Goal: Task Accomplishment & Management: Use online tool/utility

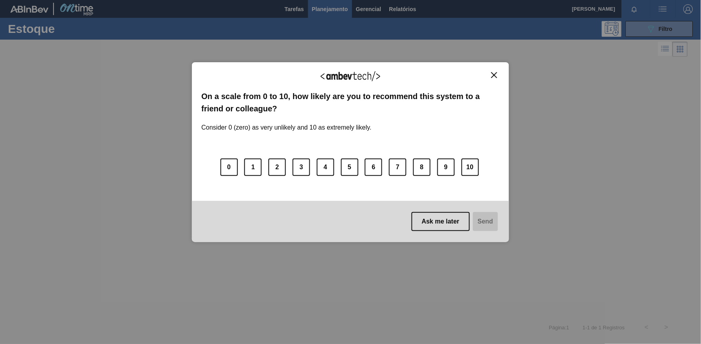
click at [493, 79] on div "We appreciate your feedback!" at bounding box center [351, 81] width 298 height 19
click at [493, 77] on img "Close" at bounding box center [495, 75] width 6 height 6
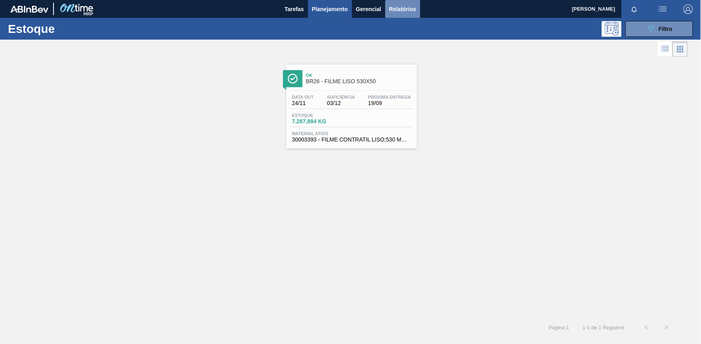
click at [397, 3] on button "Relatórios" at bounding box center [403, 9] width 35 height 18
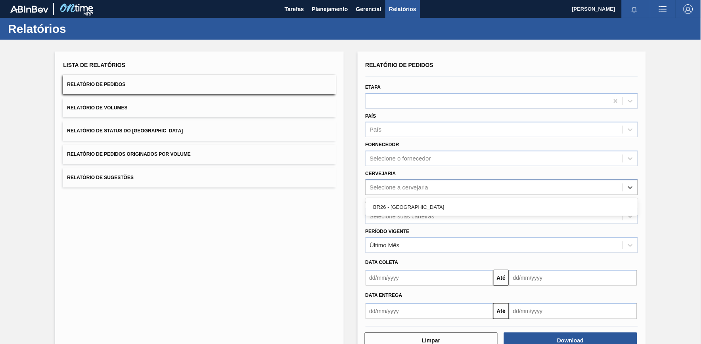
click at [444, 193] on div "Selecione a cervejaria" at bounding box center [502, 187] width 273 height 15
click at [443, 215] on div "BR26 - [GEOGRAPHIC_DATA]" at bounding box center [502, 207] width 273 height 18
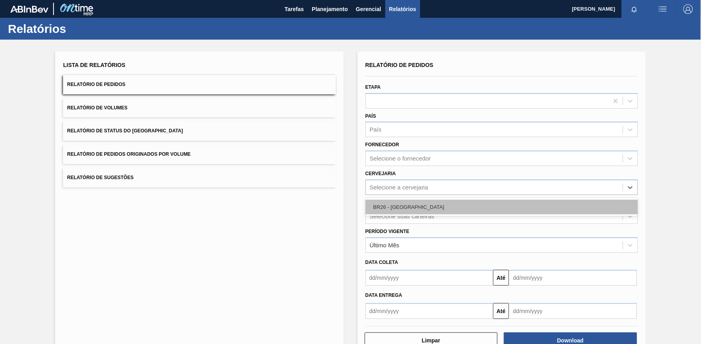
click at [439, 207] on div "BR26 - [GEOGRAPHIC_DATA]" at bounding box center [502, 207] width 273 height 15
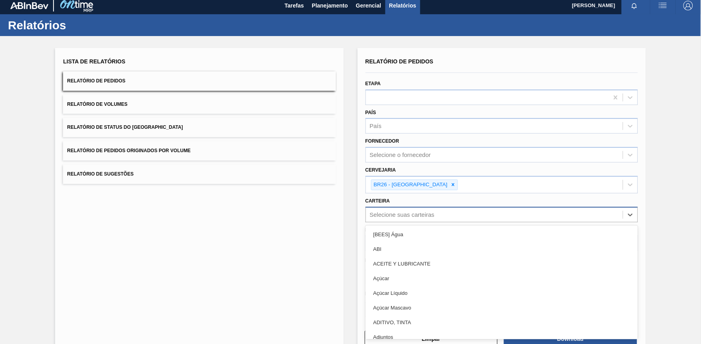
click at [439, 213] on div "Selecione suas carteiras" at bounding box center [494, 215] width 257 height 12
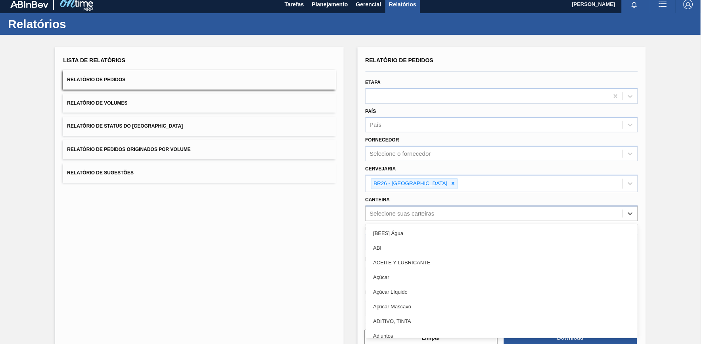
scroll to position [5, 0]
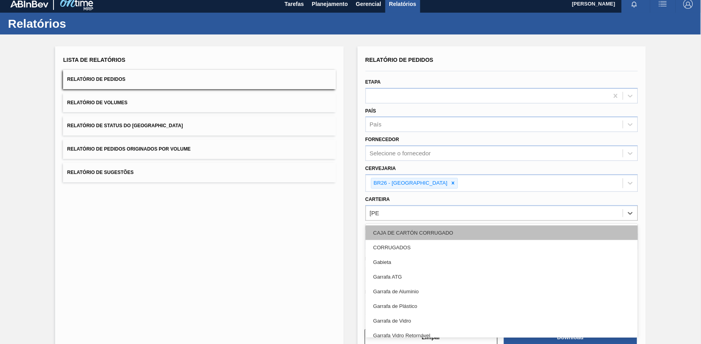
type input "GARRA"
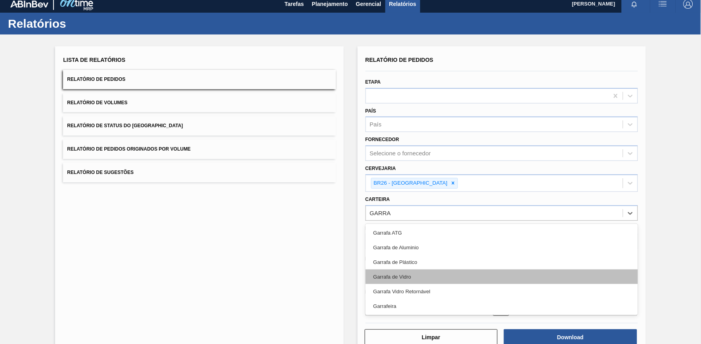
click at [433, 277] on div "Garrafa de Vidro" at bounding box center [502, 277] width 273 height 15
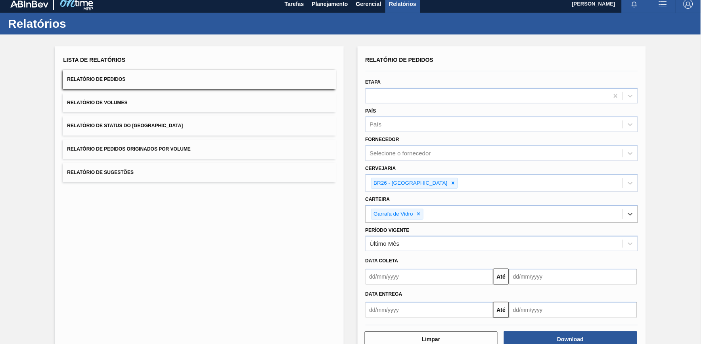
click at [427, 276] on input "text" at bounding box center [430, 277] width 128 height 16
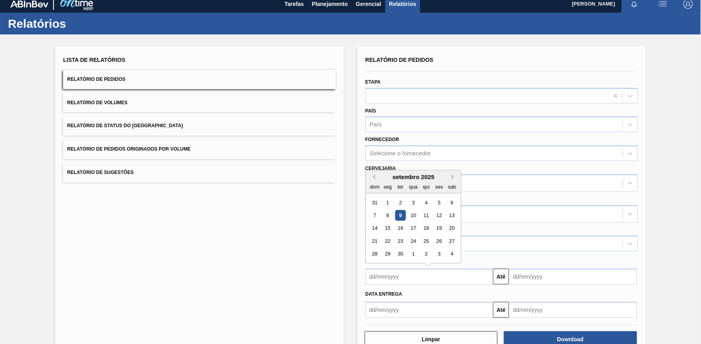
click at [387, 200] on div "1" at bounding box center [387, 203] width 11 height 11
type input "[DATE]"
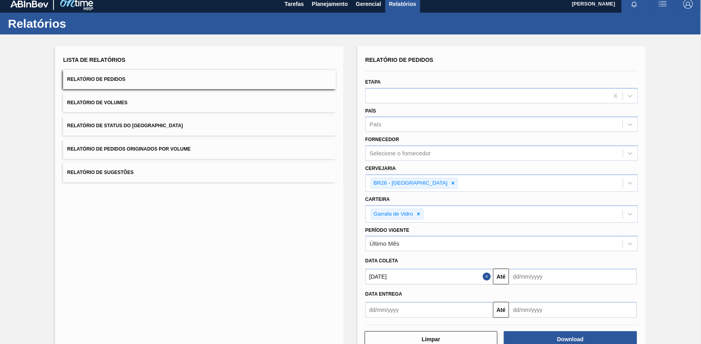
click at [561, 278] on input "text" at bounding box center [573, 277] width 128 height 16
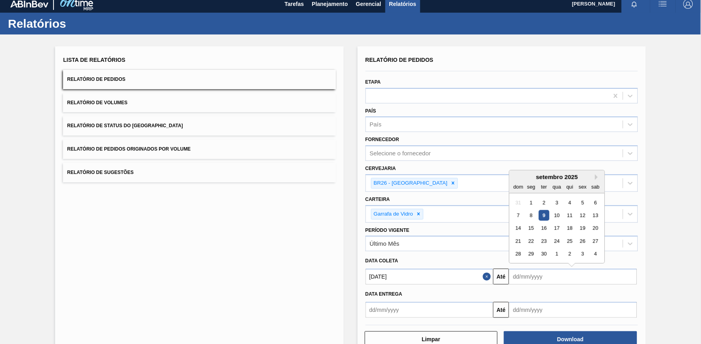
drag, startPoint x: 547, startPoint y: 252, endPoint x: 561, endPoint y: 282, distance: 32.5
click at [546, 252] on div "30" at bounding box center [544, 254] width 11 height 11
type input "[DATE]"
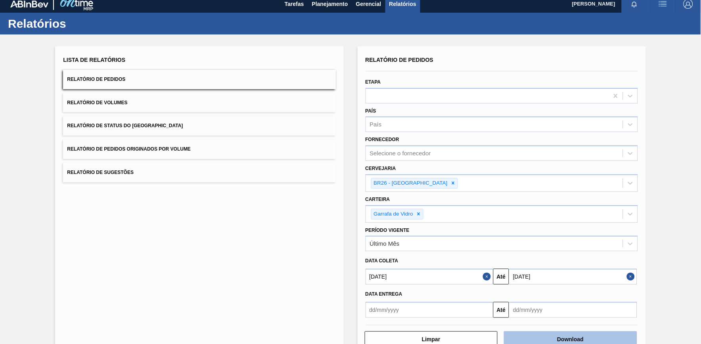
click at [570, 332] on button "Download" at bounding box center [570, 340] width 133 height 16
